Goal: Task Accomplishment & Management: Use online tool/utility

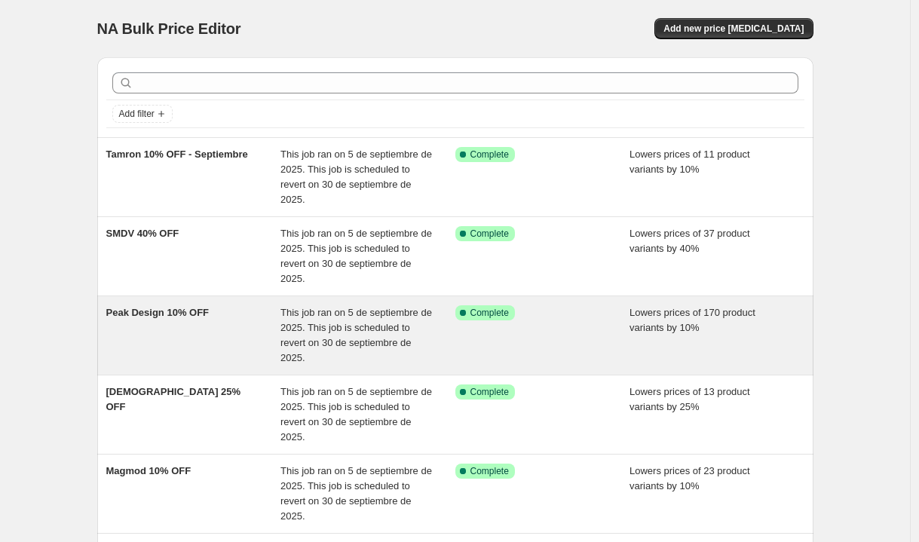
click at [237, 312] on div "Peak Design 10% OFF" at bounding box center [193, 335] width 175 height 60
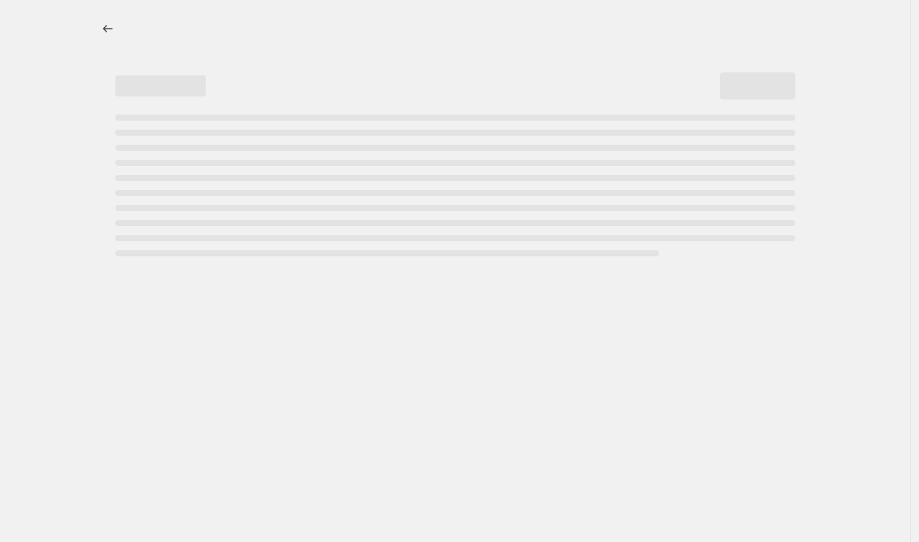
select select "percentage"
select select "vendor"
select select "tag"
select select "not_equal"
select select "tag"
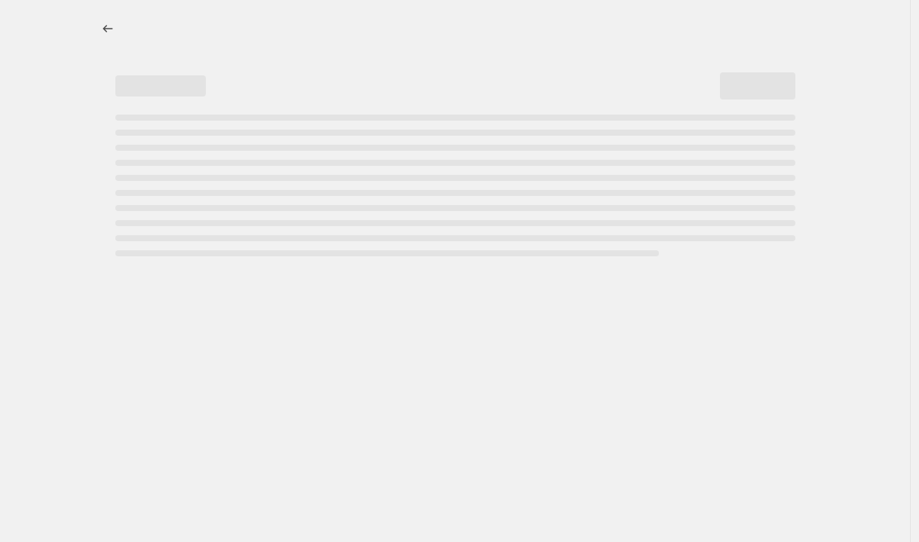
select select "not_equal"
select select "inventory_quantity"
select select ">"
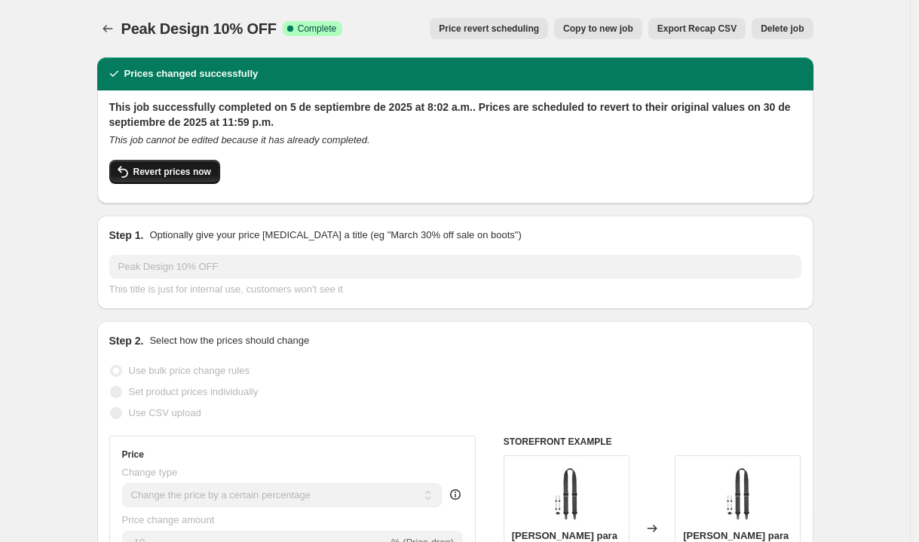
click at [185, 179] on button "Revert prices now" at bounding box center [164, 172] width 111 height 24
checkbox input "false"
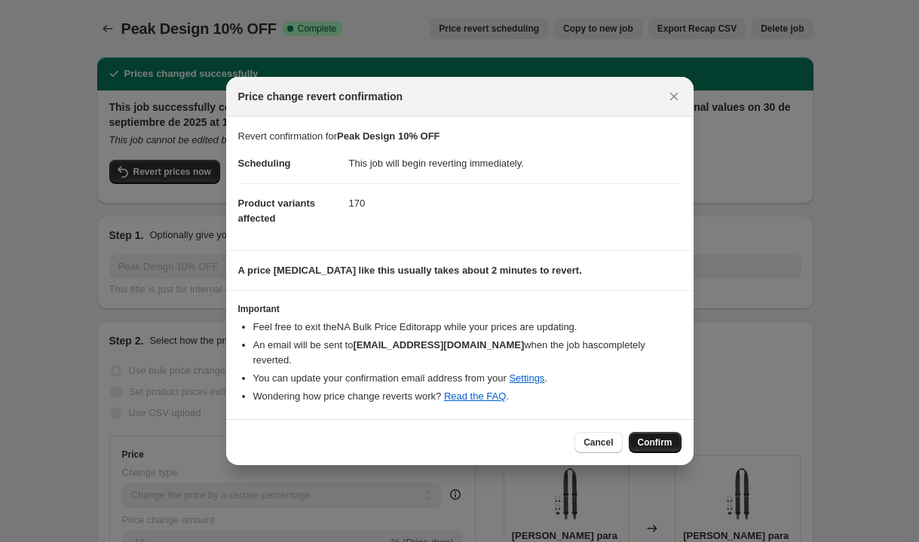
click at [671, 437] on button "Confirm" at bounding box center [654, 442] width 53 height 21
